Goal: Check status: Check status

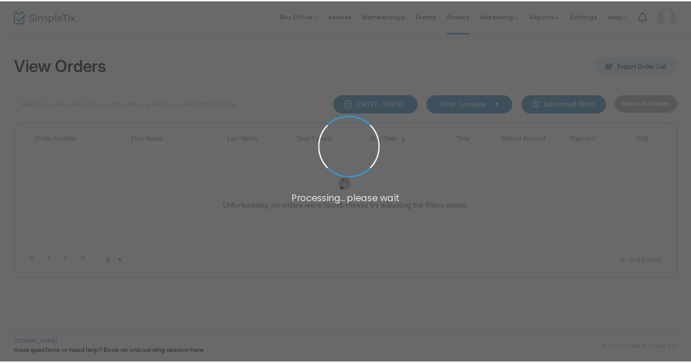
scroll to position [17, 0]
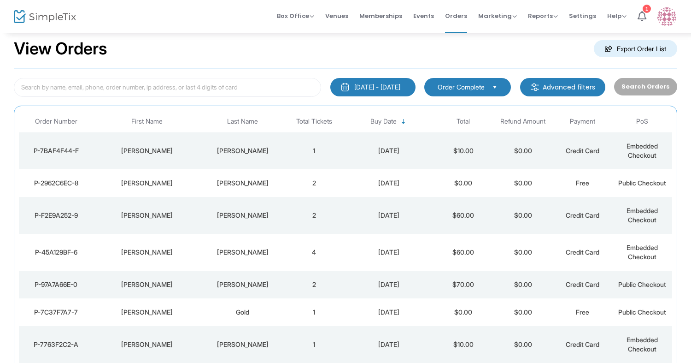
click at [228, 215] on div "[PERSON_NAME]" at bounding box center [242, 215] width 79 height 9
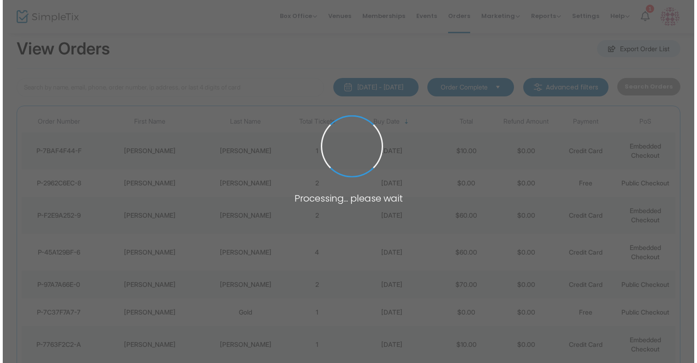
scroll to position [0, 0]
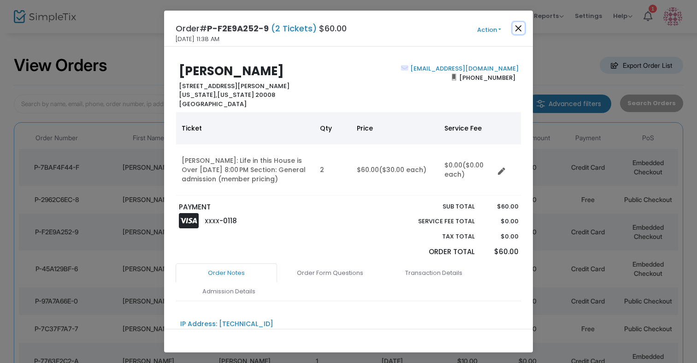
click at [512, 24] on button "Close" at bounding box center [518, 28] width 12 height 12
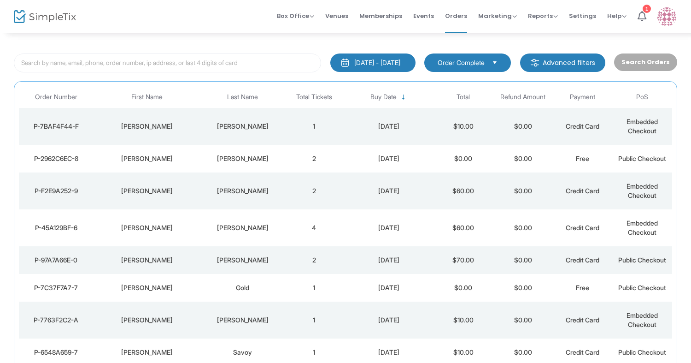
scroll to position [44, 0]
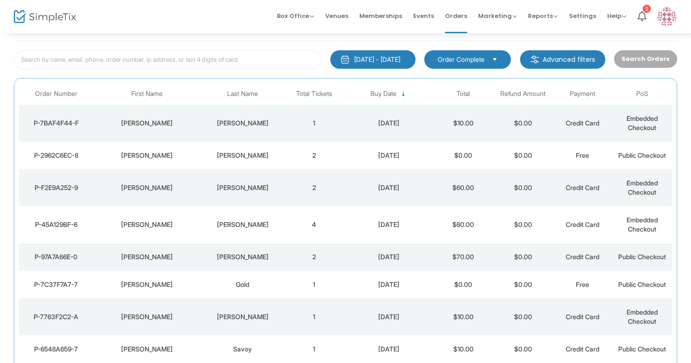
click at [170, 161] on td "[PERSON_NAME]" at bounding box center [147, 155] width 107 height 28
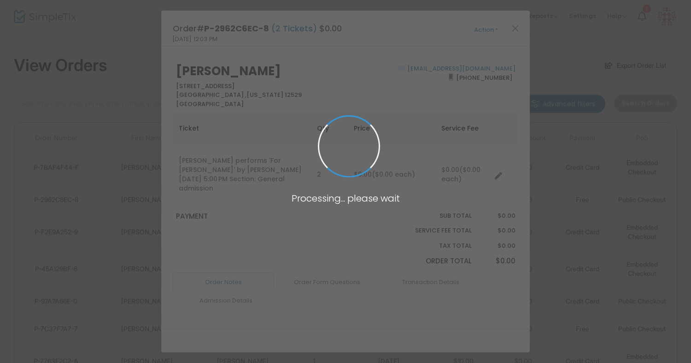
scroll to position [0, 0]
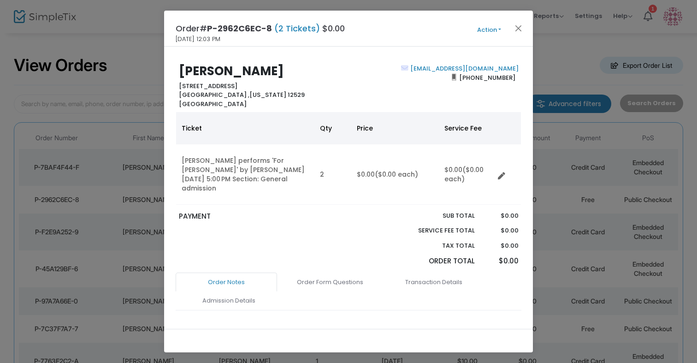
click at [216, 69] on b "Gary Fagin" at bounding box center [231, 71] width 105 height 17
copy b "Gary Fagin"
click at [563, 124] on ngb-modal-window "Order# P-2962C6EC-8 (2 Tickets) $0.00 8/11/2025 12:03 PM Action Mark Admitted E…" at bounding box center [348, 181] width 697 height 363
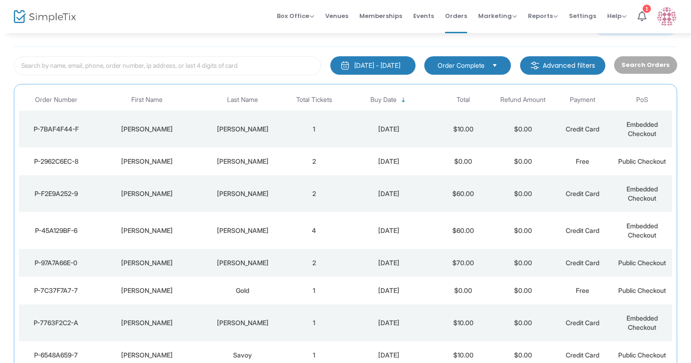
scroll to position [44, 0]
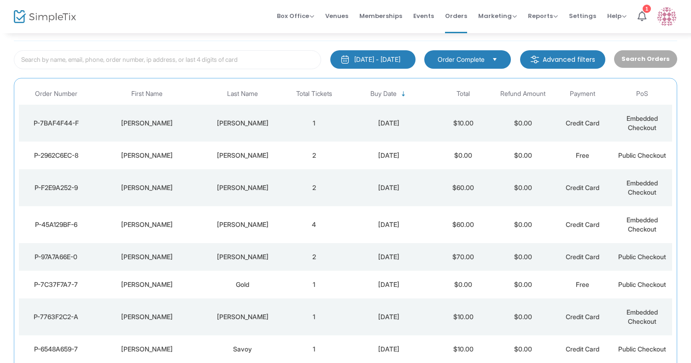
click at [345, 134] on td "[DATE]" at bounding box center [388, 123] width 89 height 37
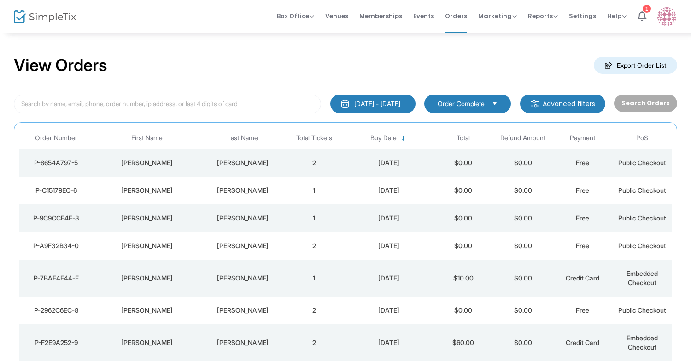
click at [193, 198] on td "[PERSON_NAME]" at bounding box center [147, 190] width 107 height 28
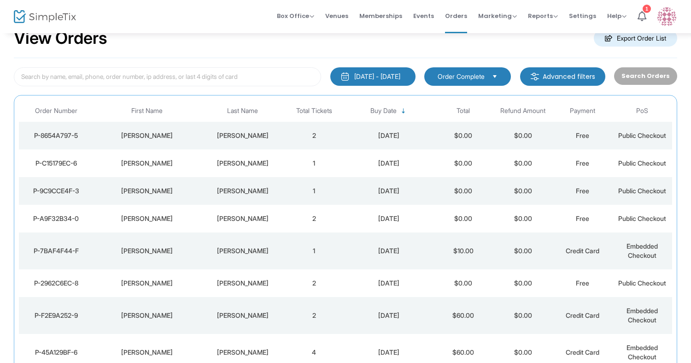
scroll to position [35, 0]
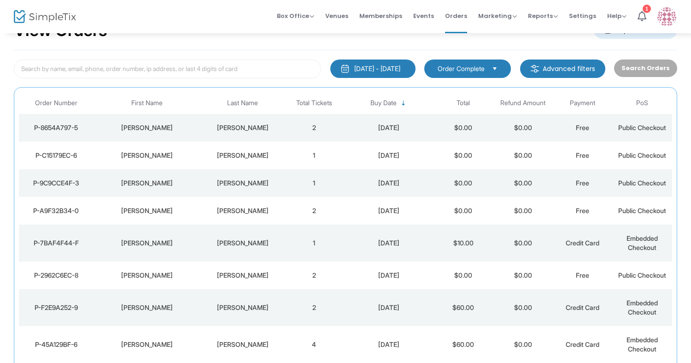
click at [194, 132] on td "[PERSON_NAME]" at bounding box center [147, 128] width 107 height 28
click at [176, 196] on td "[PERSON_NAME]" at bounding box center [147, 183] width 107 height 28
click at [165, 215] on td "[PERSON_NAME]" at bounding box center [147, 211] width 107 height 28
